Goal: Entertainment & Leisure: Consume media (video, audio)

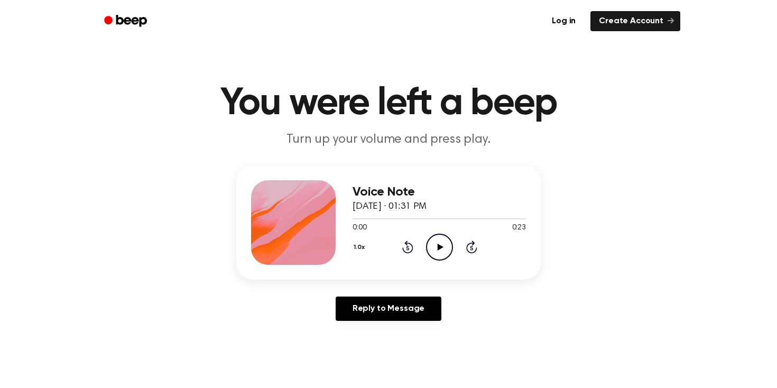
click at [432, 246] on icon "Play Audio" at bounding box center [439, 247] width 27 height 27
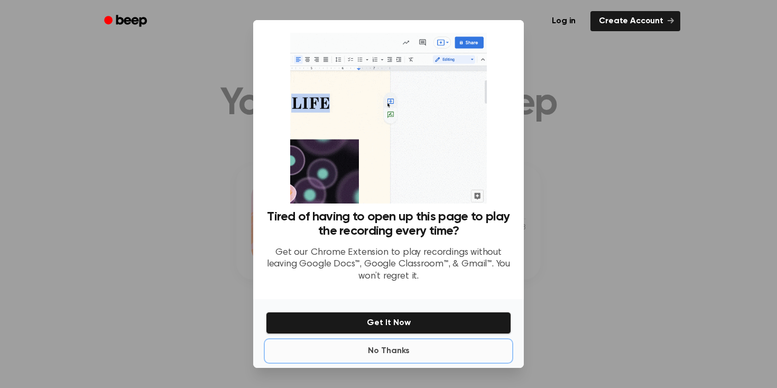
click at [381, 345] on button "No Thanks" at bounding box center [388, 350] width 245 height 21
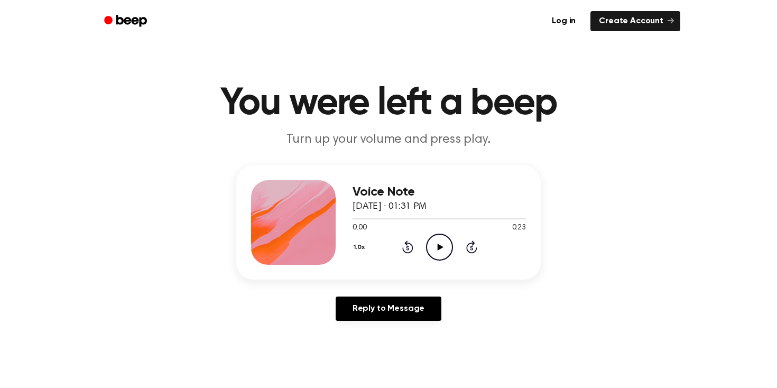
click at [436, 246] on icon "Play Audio" at bounding box center [439, 247] width 27 height 27
click at [441, 242] on icon "Play Audio" at bounding box center [439, 247] width 27 height 27
click at [440, 239] on icon "Play Audio" at bounding box center [439, 247] width 27 height 27
click at [444, 244] on icon "Play Audio" at bounding box center [439, 247] width 27 height 27
click at [435, 245] on icon "Play Audio" at bounding box center [439, 247] width 27 height 27
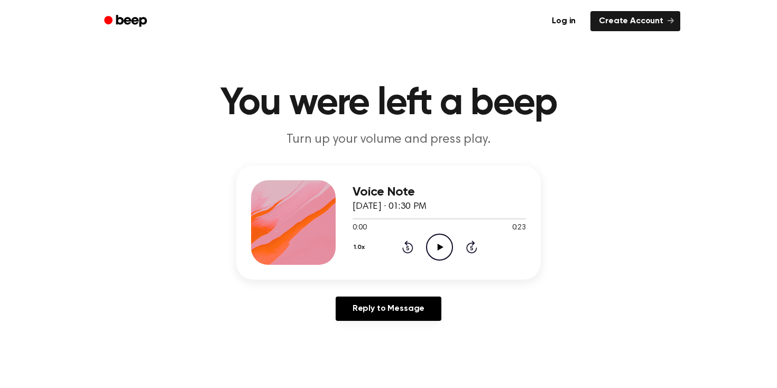
click at [435, 254] on icon "Play Audio" at bounding box center [439, 247] width 27 height 27
click at [442, 246] on icon at bounding box center [440, 247] width 6 height 7
